Goal: Entertainment & Leisure: Consume media (video, audio)

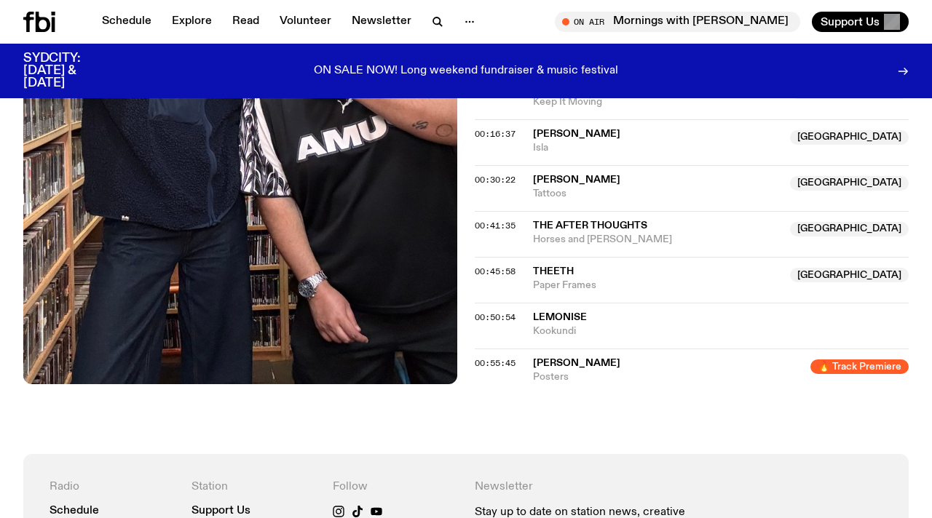
scroll to position [716, 0]
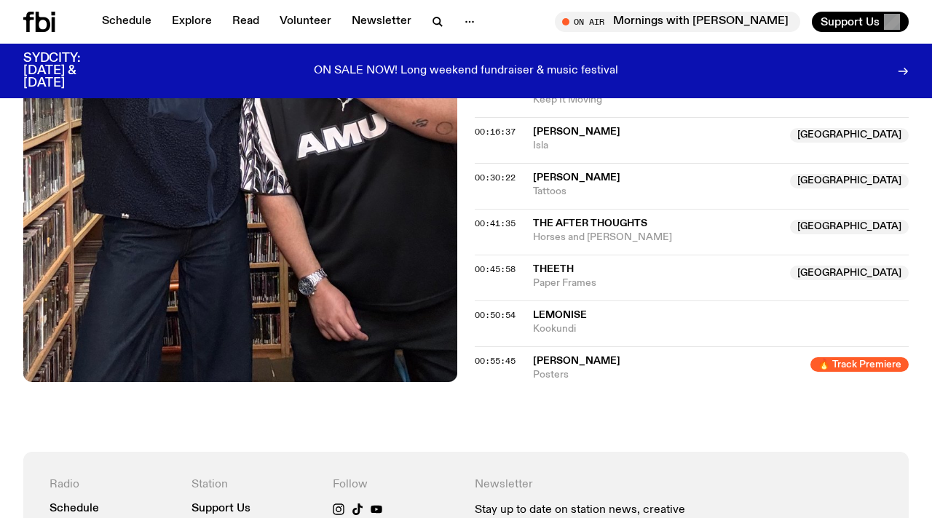
click at [502, 209] on div "00:41:35 The After Thoughts NSW Horses and [PERSON_NAME] NSW" at bounding box center [691, 232] width 434 height 46
click at [501, 218] on span "00:41:35" at bounding box center [494, 224] width 41 height 12
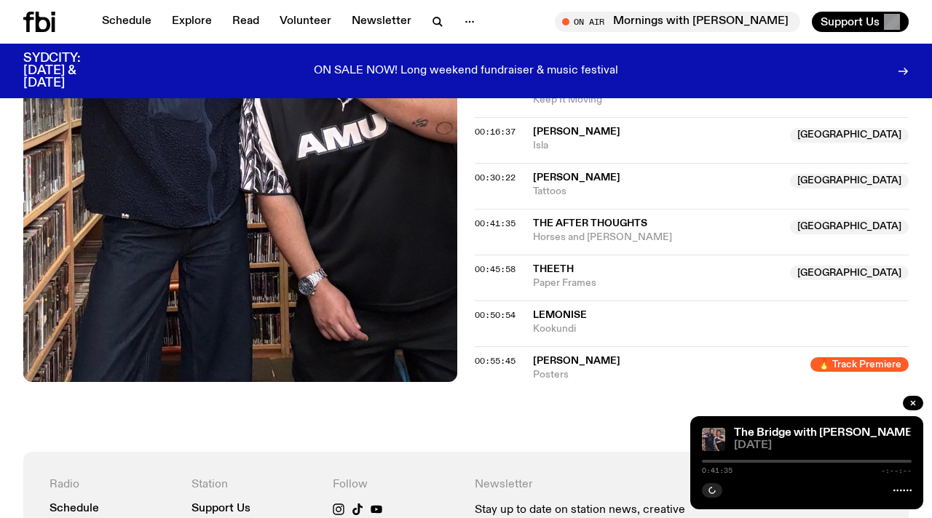
click at [470, 160] on div "Aired on [DATE] 8:00pm Specialist LINK-UP WEBSITE INSTAGRAM SPOTIFY SOUNDCLOUD …" at bounding box center [466, 106] width 932 height 691
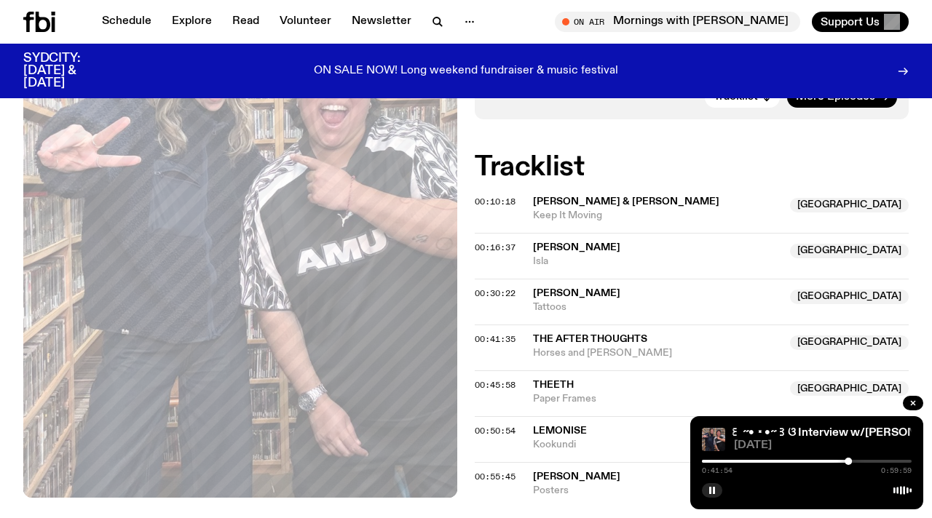
scroll to position [614, 0]
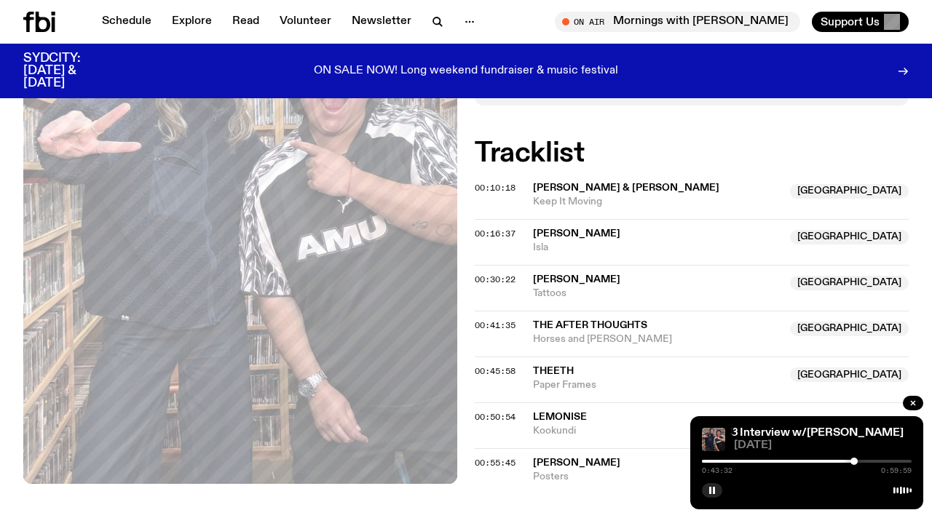
click at [854, 461] on div at bounding box center [853, 461] width 7 height 7
click at [857, 462] on div at bounding box center [854, 461] width 7 height 7
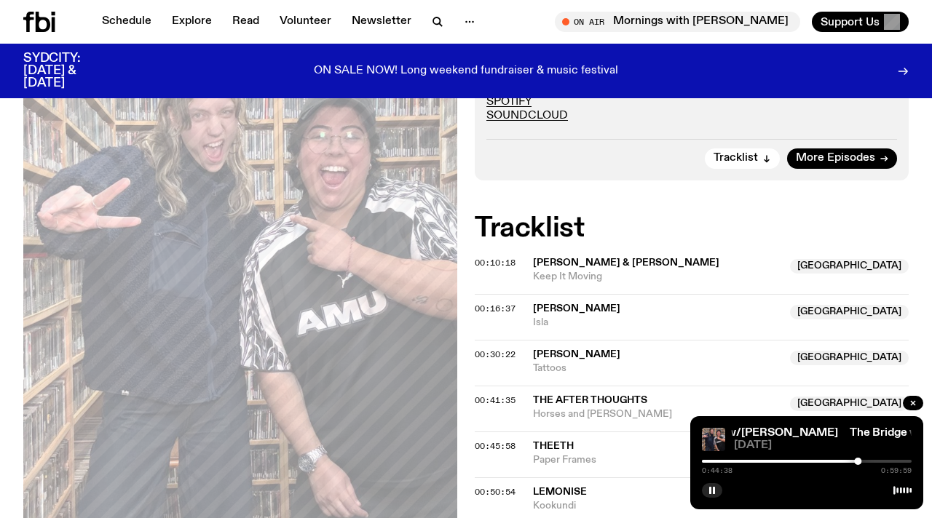
scroll to position [597, 0]
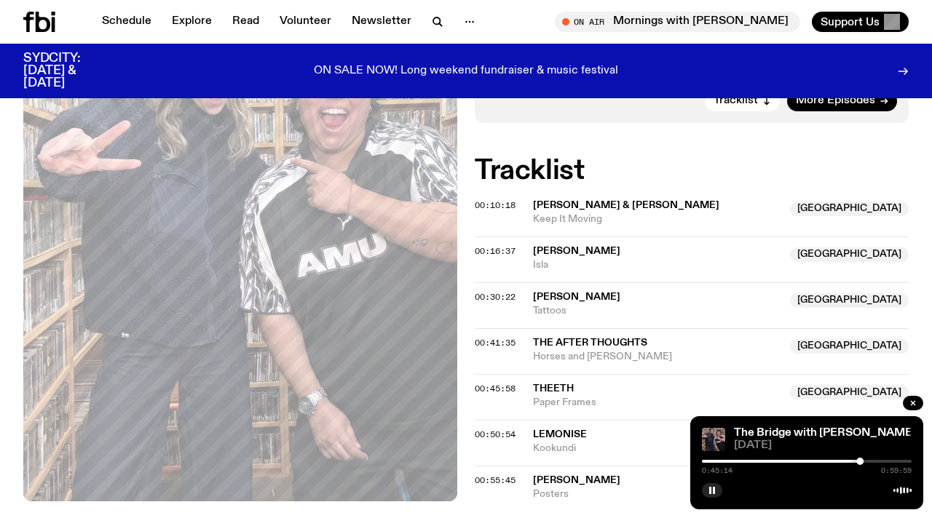
click at [864, 463] on div "0:45:14 0:59:59" at bounding box center [807, 465] width 210 height 17
click at [865, 463] on div "0:45:15 0:59:59" at bounding box center [807, 465] width 210 height 17
click at [863, 463] on div at bounding box center [862, 461] width 7 height 7
click at [866, 463] on div at bounding box center [865, 461] width 7 height 7
click at [870, 461] on div at bounding box center [869, 461] width 7 height 7
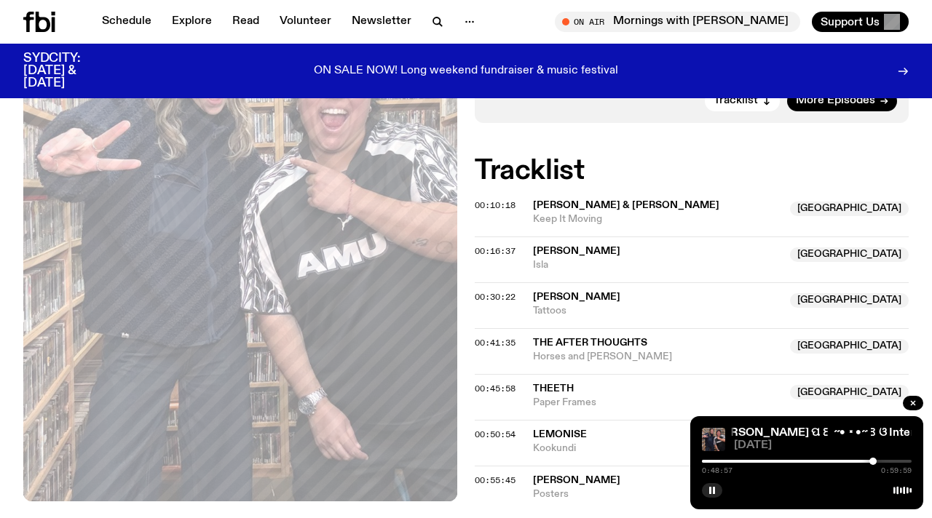
click at [873, 462] on div at bounding box center [872, 461] width 7 height 7
click at [870, 461] on div at bounding box center [869, 461] width 7 height 7
click at [804, 460] on div at bounding box center [770, 461] width 210 height 3
click at [814, 462] on div at bounding box center [807, 461] width 210 height 3
click at [817, 462] on div at bounding box center [817, 461] width 7 height 7
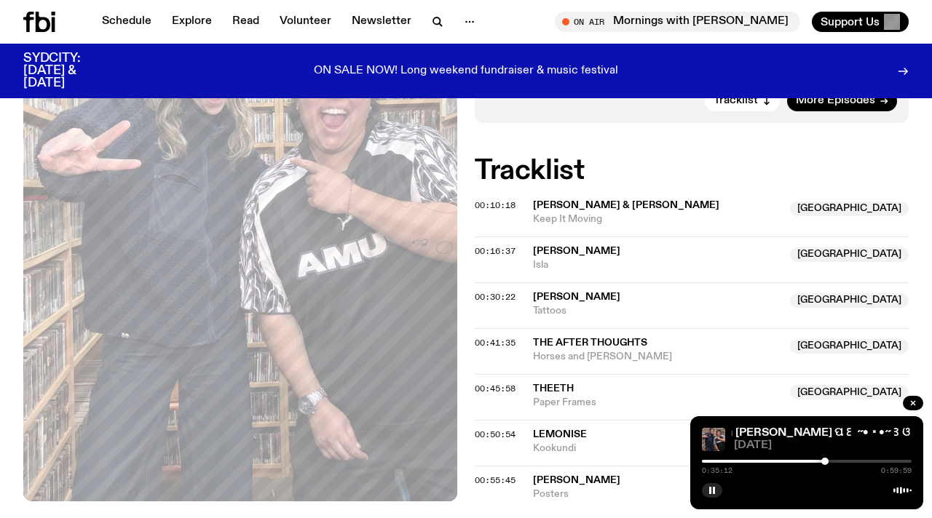
click at [825, 462] on div at bounding box center [824, 461] width 7 height 7
click at [715, 488] on icon "button" at bounding box center [711, 490] width 9 height 9
